Goal: Browse casually

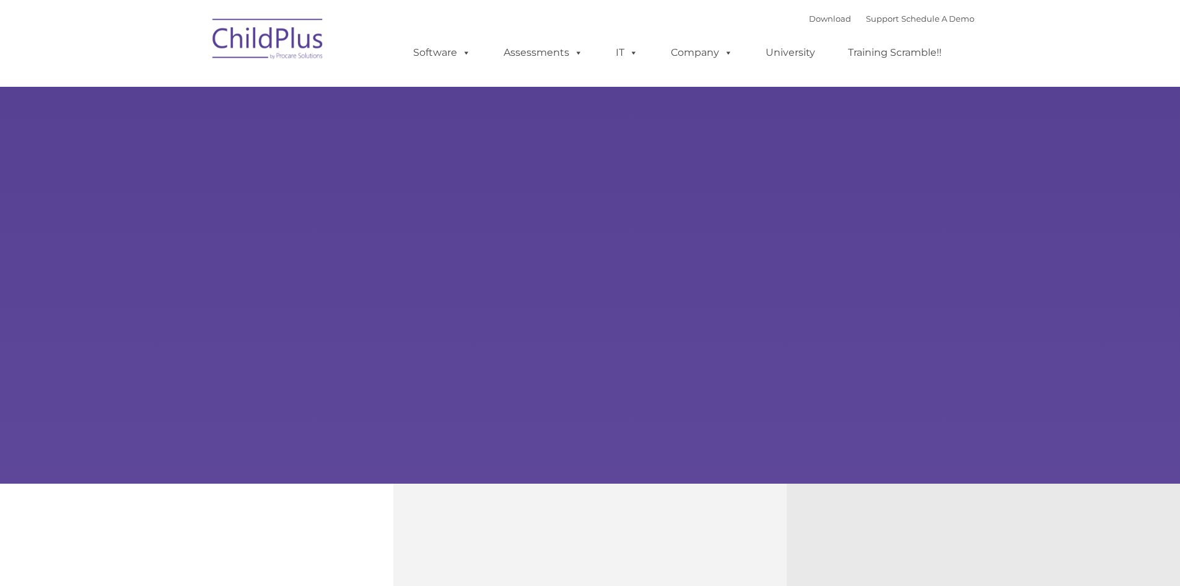
type input ""
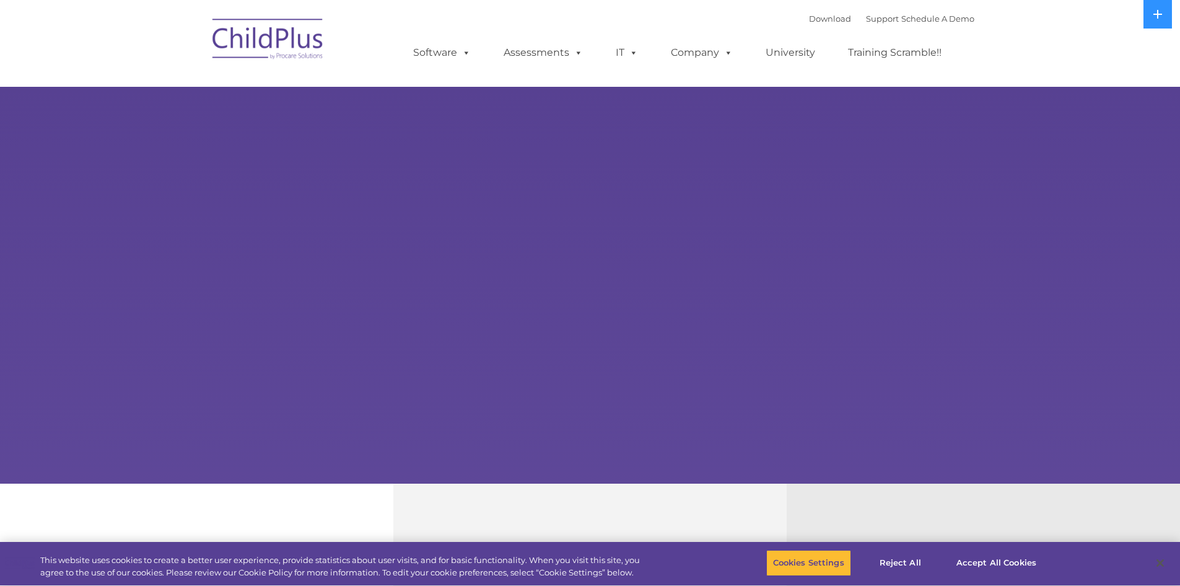
select select "MEDIUM"
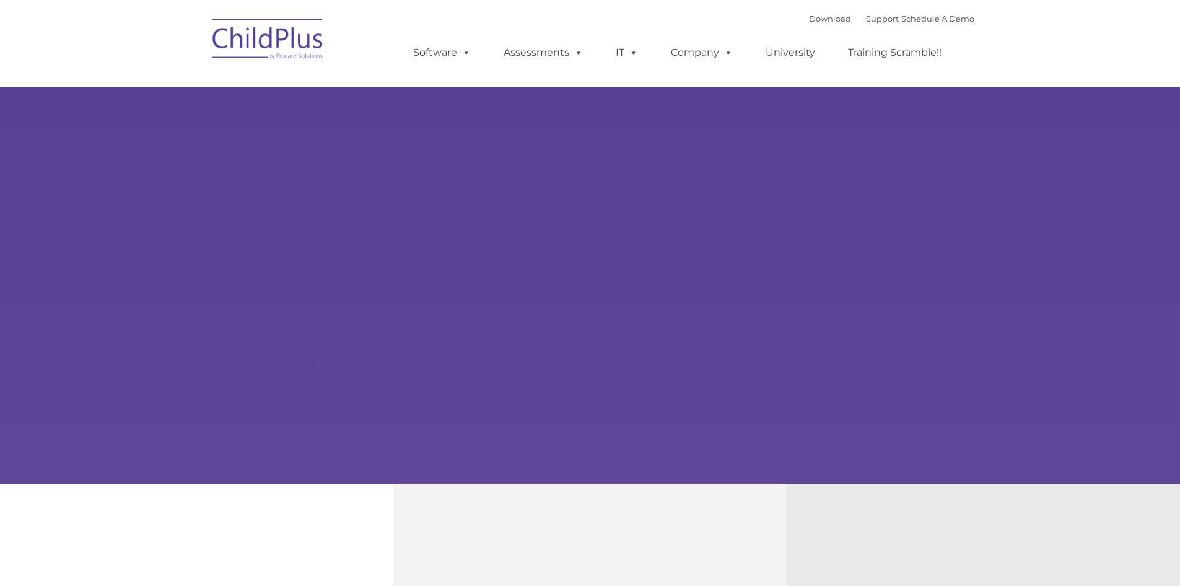
type input ""
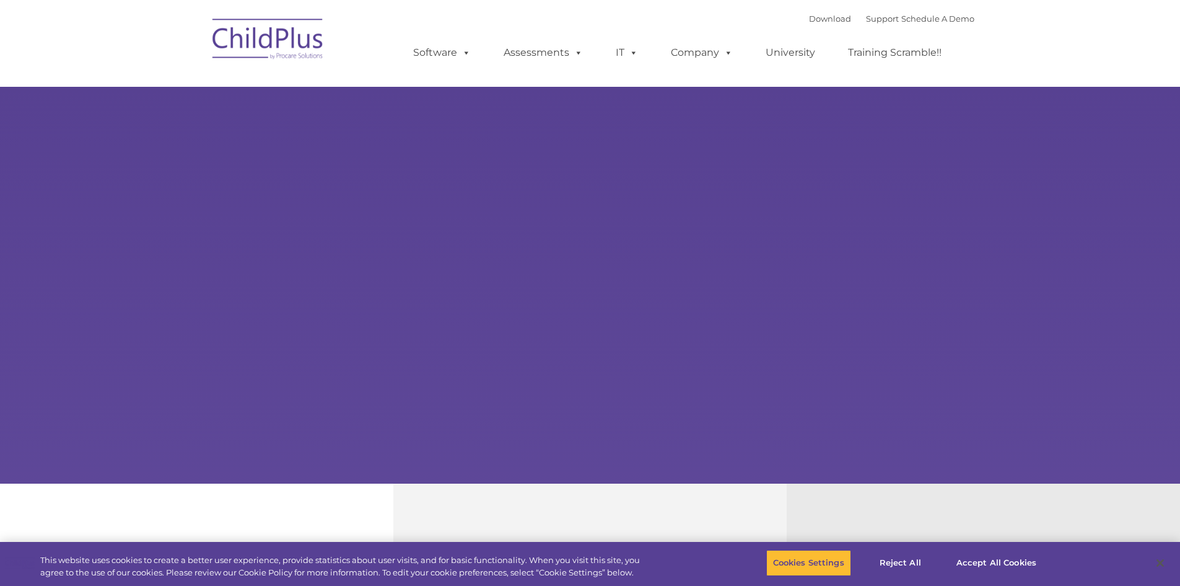
select select "MEDIUM"
